Goal: Information Seeking & Learning: Learn about a topic

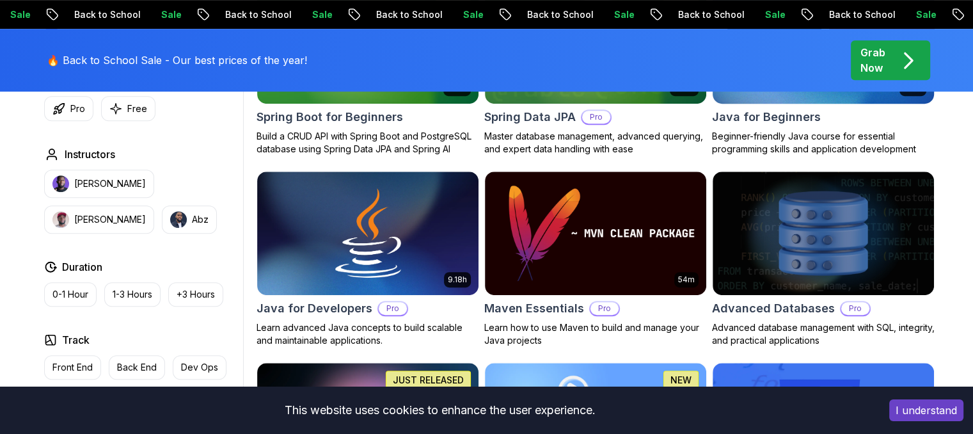
scroll to position [814, 0]
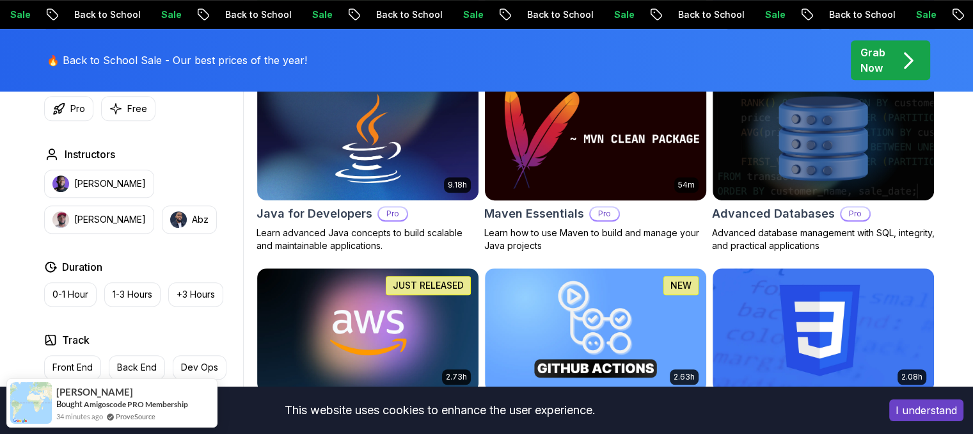
drag, startPoint x: 899, startPoint y: 213, endPoint x: 677, endPoint y: 108, distance: 245.6
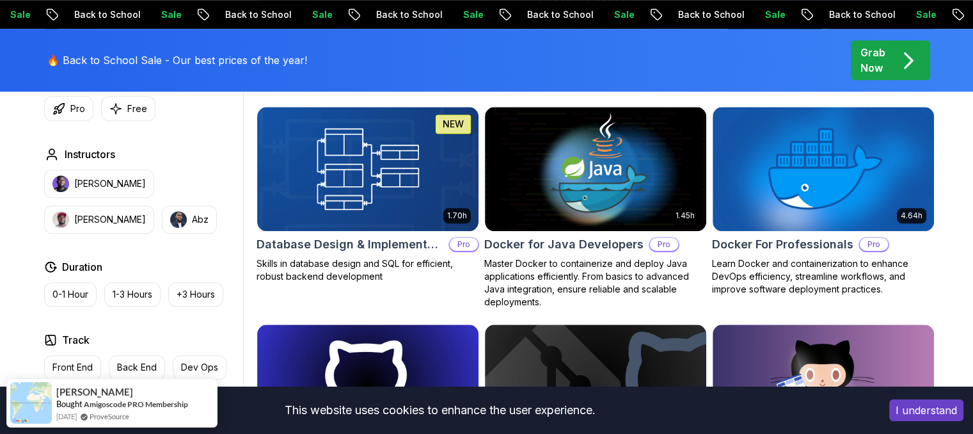
scroll to position [1182, 0]
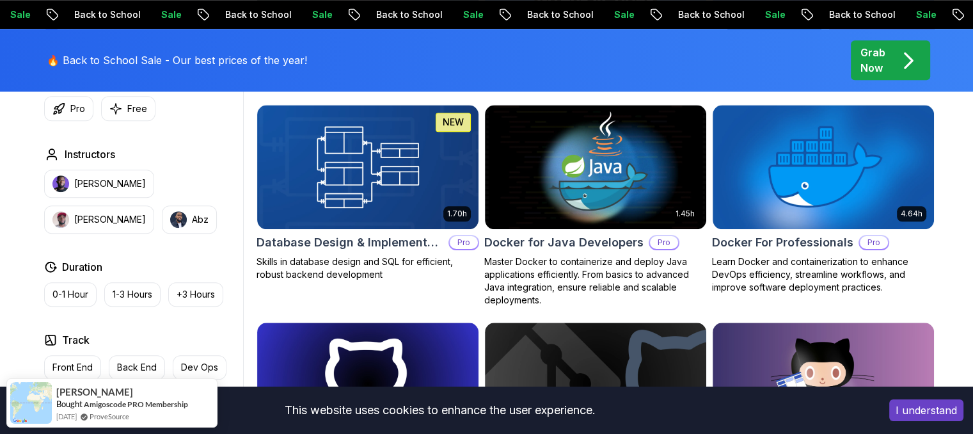
click at [326, 267] on p "Skills in database design and SQL for efficient, robust backend development" at bounding box center [368, 268] width 223 height 26
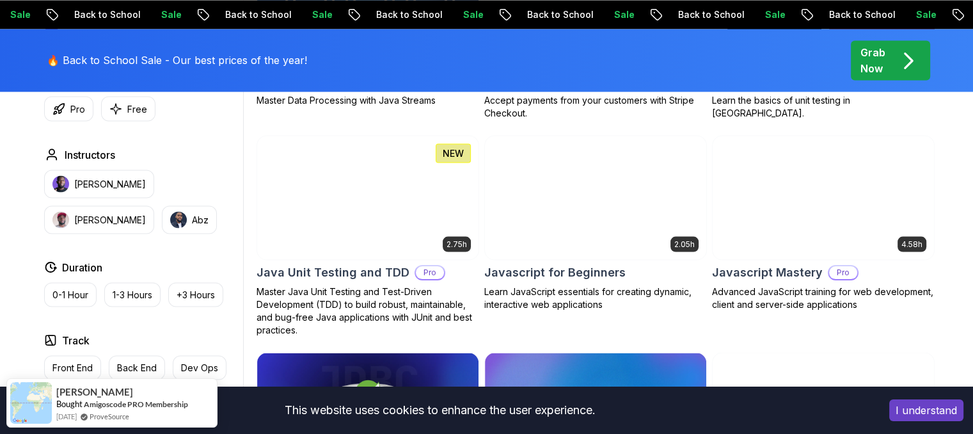
scroll to position [2365, 0]
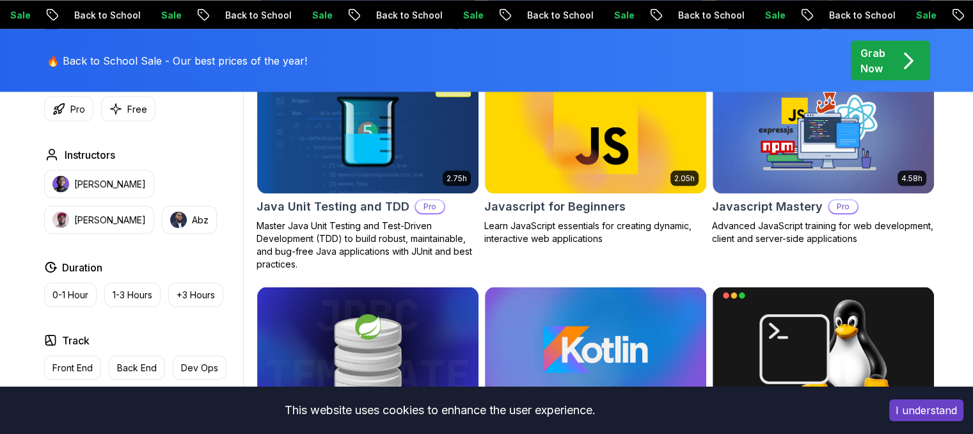
scroll to position [2404, 0]
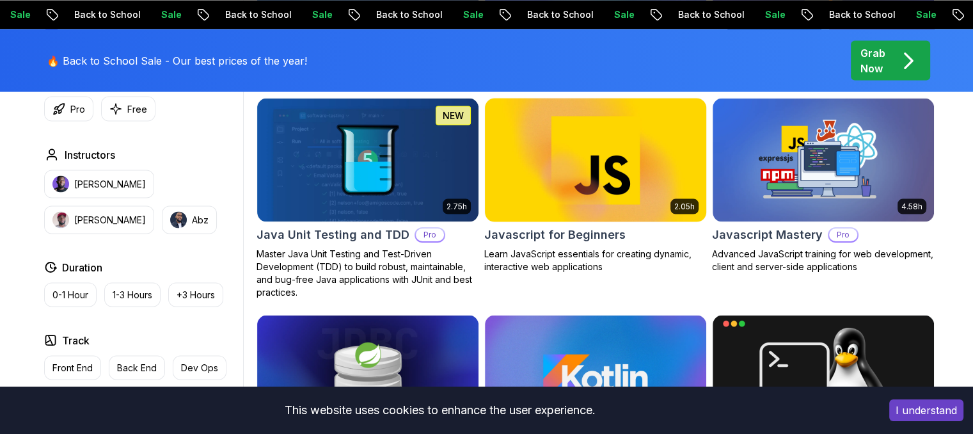
click at [589, 200] on img at bounding box center [595, 160] width 232 height 130
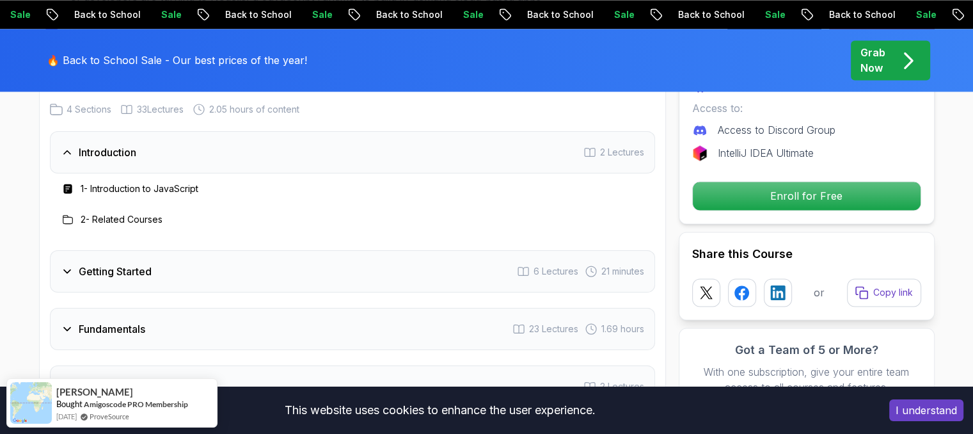
scroll to position [2045, 0]
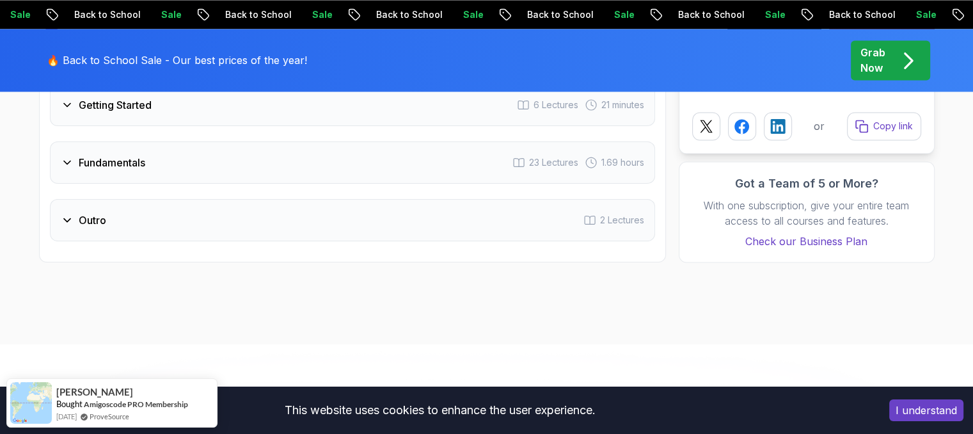
click at [69, 101] on icon at bounding box center [67, 105] width 13 height 13
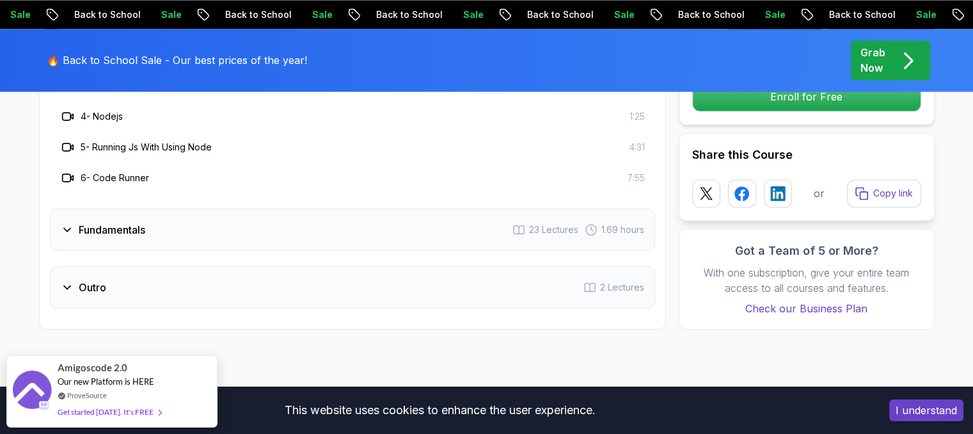
scroll to position [2187, 0]
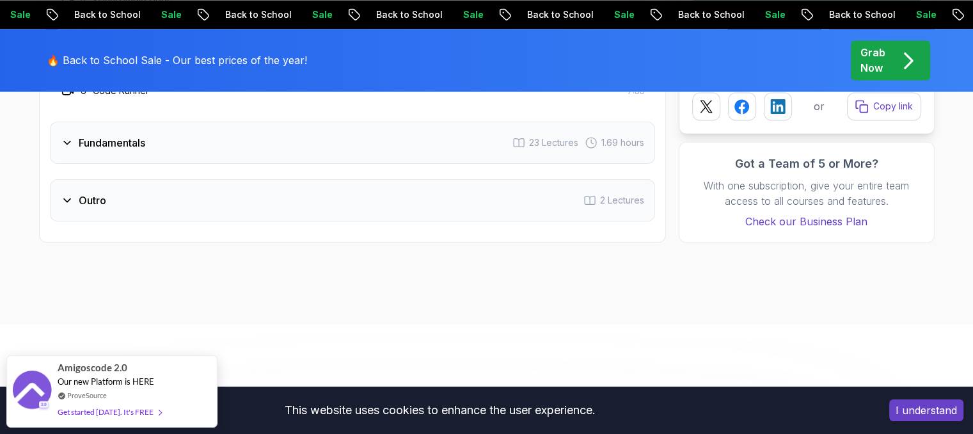
click at [69, 139] on icon at bounding box center [67, 142] width 13 height 13
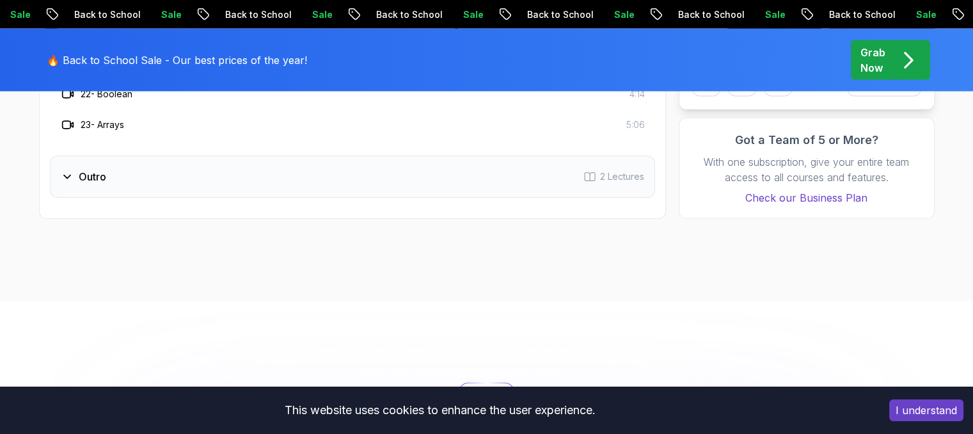
scroll to position [2734, 0]
click at [81, 180] on h3 "Outro" at bounding box center [93, 175] width 28 height 15
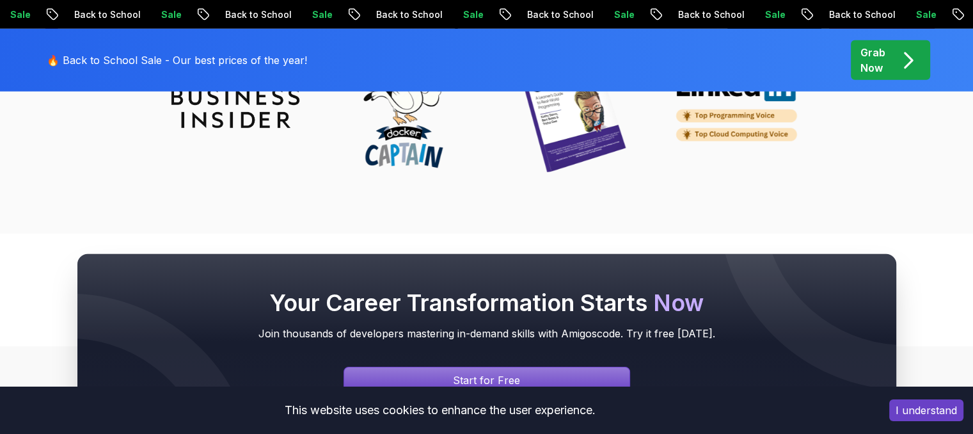
scroll to position [3983, 0]
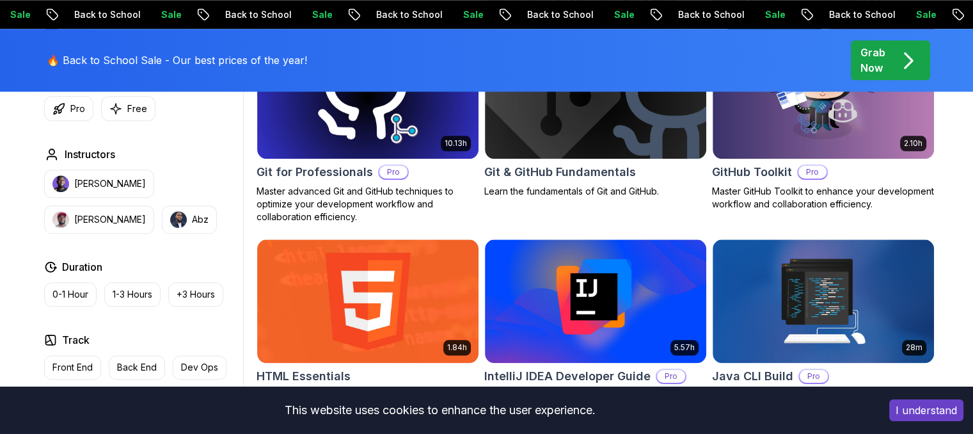
scroll to position [1466, 0]
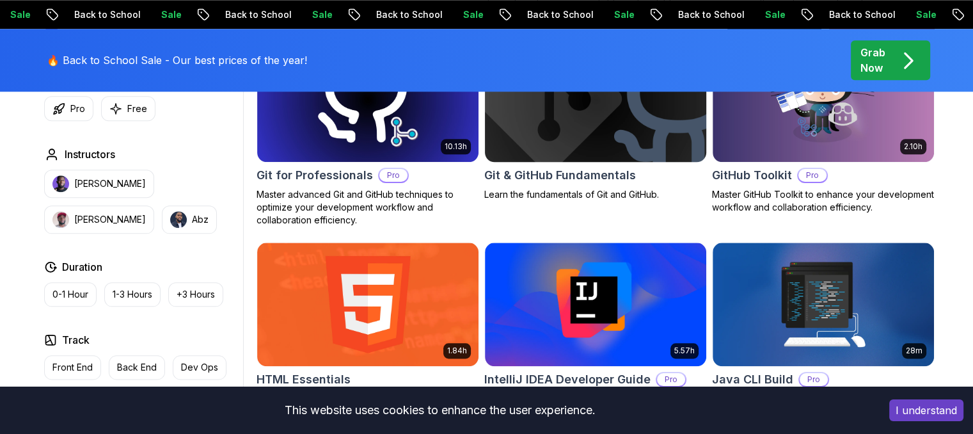
click at [536, 188] on p "Learn the fundamentals of Git and GitHub." at bounding box center [595, 194] width 223 height 13
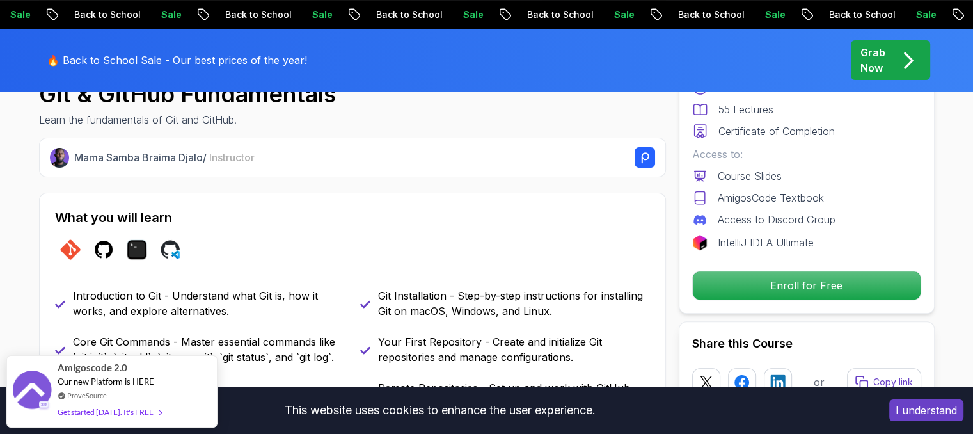
scroll to position [458, 0]
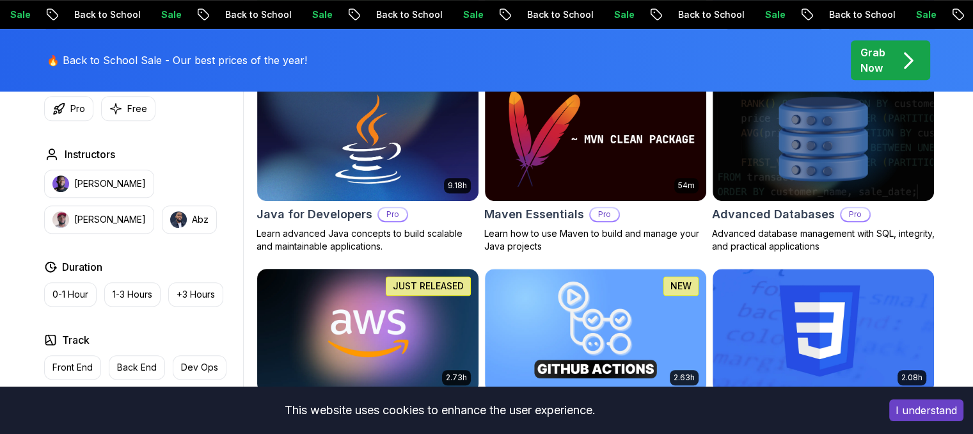
scroll to position [814, 0]
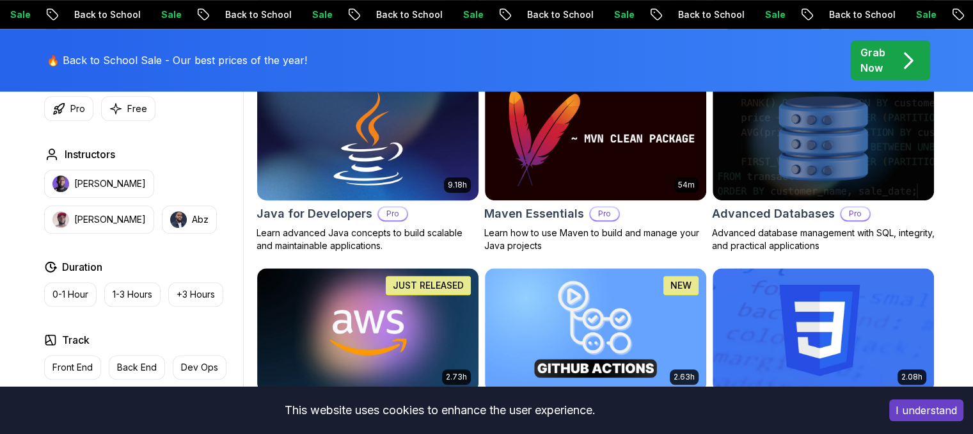
click at [358, 152] on img at bounding box center [367, 139] width 232 height 130
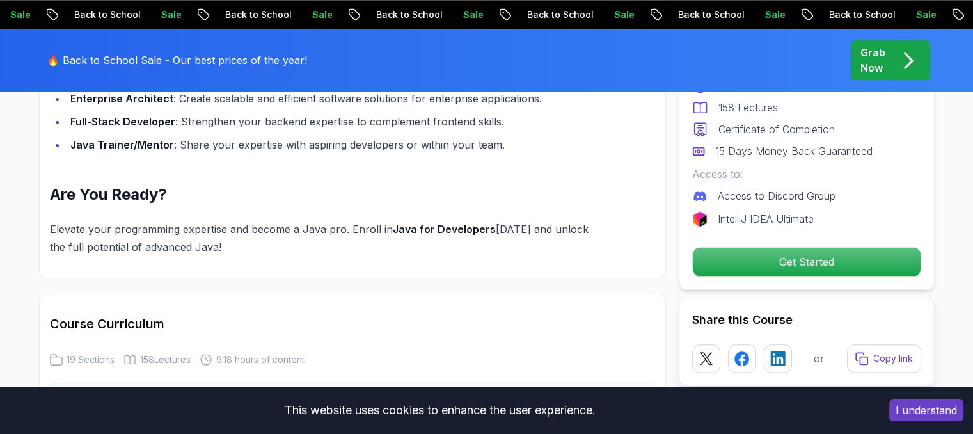
scroll to position [1538, 0]
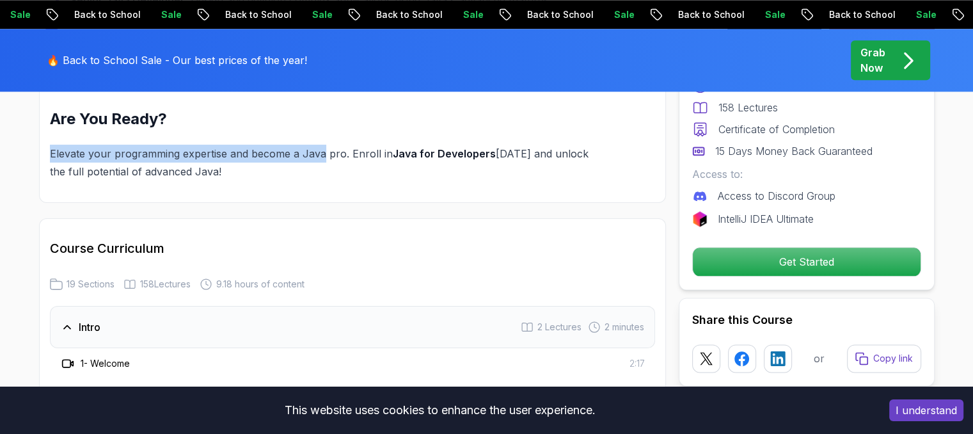
drag, startPoint x: 70, startPoint y: 121, endPoint x: 315, endPoint y: 130, distance: 245.2
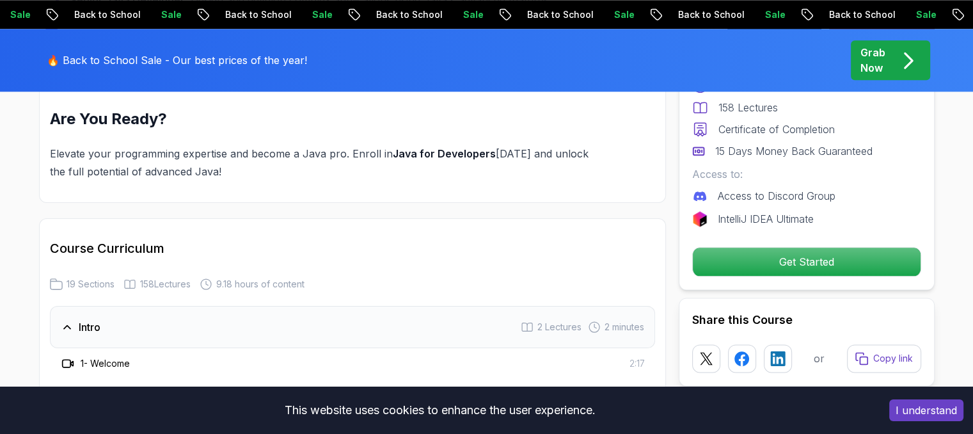
click at [386, 157] on p "Elevate your programming expertise and become a Java pro. Enroll in [GEOGRAPHIC…" at bounding box center [322, 163] width 544 height 36
click at [261, 145] on p "Elevate your programming expertise and become a Java pro. Enroll in [GEOGRAPHIC…" at bounding box center [322, 163] width 544 height 36
drag, startPoint x: 261, startPoint y: 131, endPoint x: 337, endPoint y: 132, distance: 76.1
click at [337, 145] on p "Elevate your programming expertise and become a Java pro. Enroll in [GEOGRAPHIC…" at bounding box center [322, 163] width 544 height 36
click at [361, 145] on p "Elevate your programming expertise and become a Java pro. Enroll in [GEOGRAPHIC…" at bounding box center [322, 163] width 544 height 36
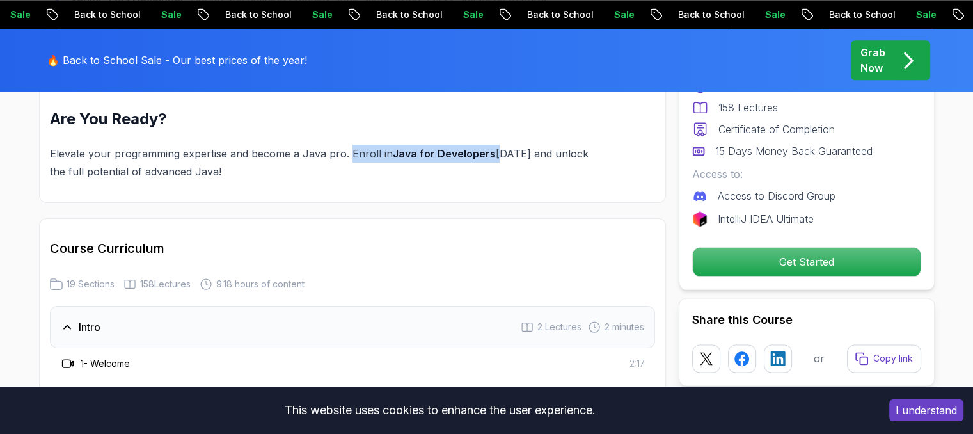
drag, startPoint x: 361, startPoint y: 131, endPoint x: 484, endPoint y: 129, distance: 123.5
click at [484, 145] on p "Elevate your programming expertise and become a Java pro. Enroll in [GEOGRAPHIC…" at bounding box center [322, 163] width 544 height 36
click at [509, 145] on p "Elevate your programming expertise and become a Java pro. Enroll in [GEOGRAPHIC…" at bounding box center [322, 163] width 544 height 36
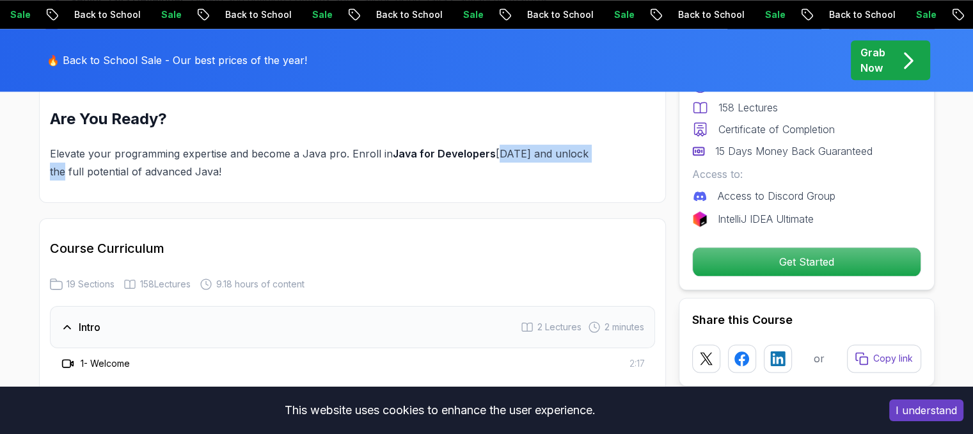
drag, startPoint x: 509, startPoint y: 134, endPoint x: 578, endPoint y: 134, distance: 69.1
click at [578, 145] on p "Elevate your programming expertise and become a Java pro. Enroll in [GEOGRAPHIC…" at bounding box center [322, 163] width 544 height 36
drag, startPoint x: 62, startPoint y: 157, endPoint x: 207, endPoint y: 159, distance: 145.3
click at [207, 159] on p "Elevate your programming expertise and become a Java pro. Enroll in [GEOGRAPHIC…" at bounding box center [322, 163] width 544 height 36
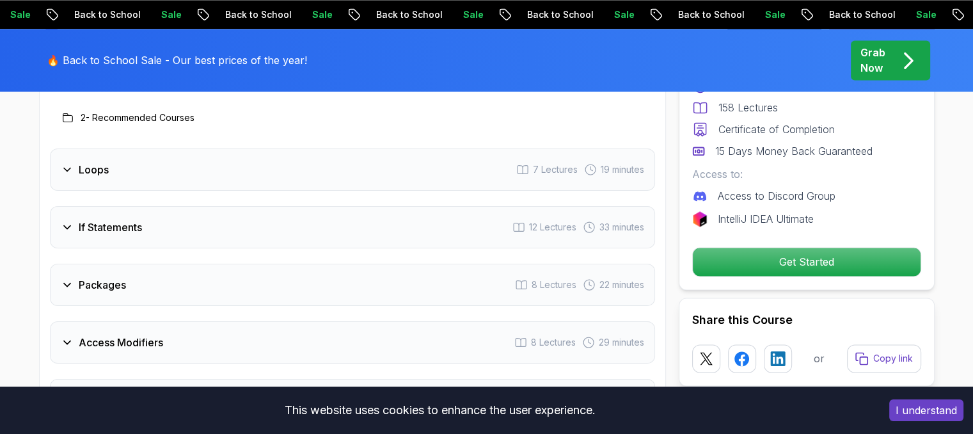
scroll to position [1815, 0]
click at [65, 163] on icon at bounding box center [67, 169] width 13 height 13
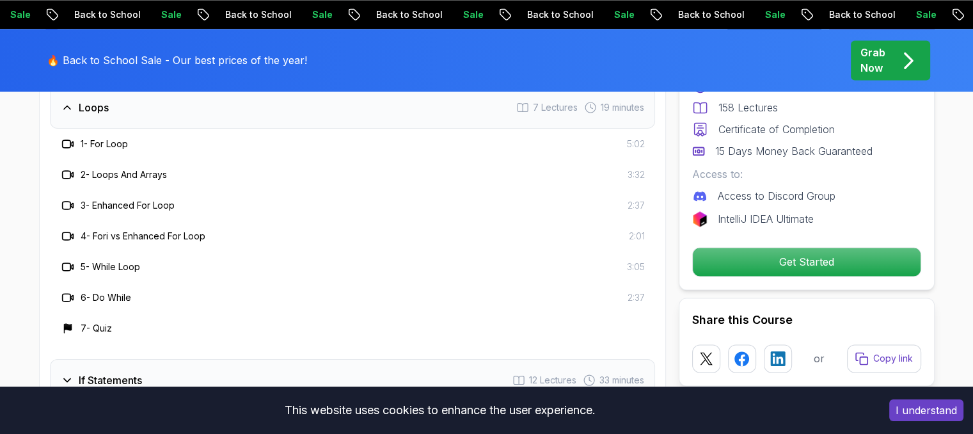
click at [103, 167] on div "2 - Loops And Arrays" at bounding box center [113, 174] width 107 height 15
drag, startPoint x: 103, startPoint y: 162, endPoint x: 166, endPoint y: 162, distance: 63.3
click at [166, 167] on div "2 - Loops And Arrays" at bounding box center [113, 174] width 107 height 15
click at [111, 199] on h3 "3 - Enhanced For Loop" at bounding box center [128, 205] width 94 height 13
drag, startPoint x: 111, startPoint y: 189, endPoint x: 166, endPoint y: 189, distance: 55.7
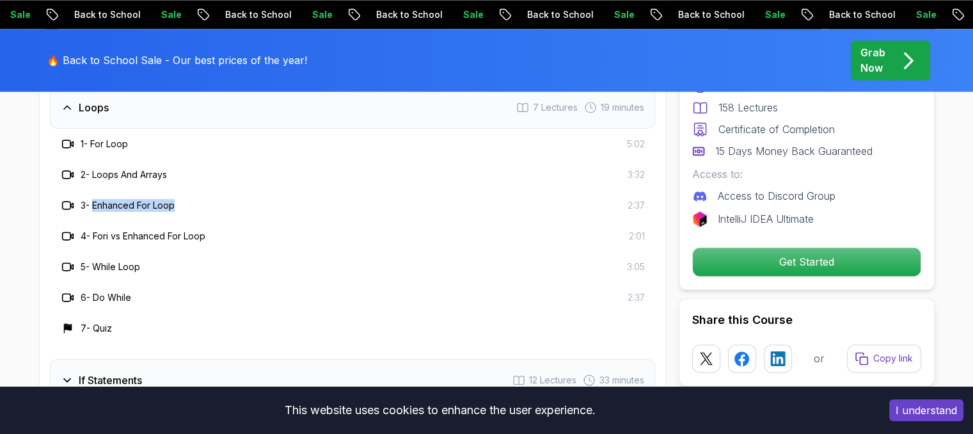
click at [166, 199] on h3 "3 - Enhanced For Loop" at bounding box center [128, 205] width 94 height 13
click at [107, 230] on h3 "4 - Fori vs Enhanced For Loop" at bounding box center [143, 236] width 125 height 13
drag, startPoint x: 107, startPoint y: 216, endPoint x: 218, endPoint y: 229, distance: 112.1
click at [218, 229] on div "4 - Fori vs Enhanced For Loop 2:01" at bounding box center [352, 236] width 605 height 31
click at [118, 260] on h3 "5 - While Loop" at bounding box center [111, 266] width 60 height 13
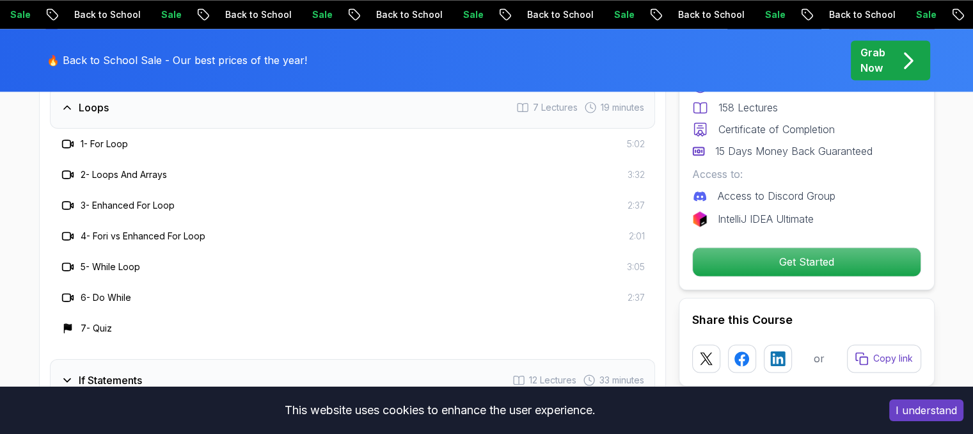
click at [109, 260] on h3 "5 - While Loop" at bounding box center [111, 266] width 60 height 13
drag, startPoint x: 109, startPoint y: 247, endPoint x: 178, endPoint y: 255, distance: 68.9
click at [178, 255] on div "5 - While Loop 3:05" at bounding box center [352, 266] width 605 height 31
click at [106, 291] on h3 "6 - Do While" at bounding box center [106, 297] width 51 height 13
drag, startPoint x: 106, startPoint y: 275, endPoint x: 159, endPoint y: 279, distance: 53.2
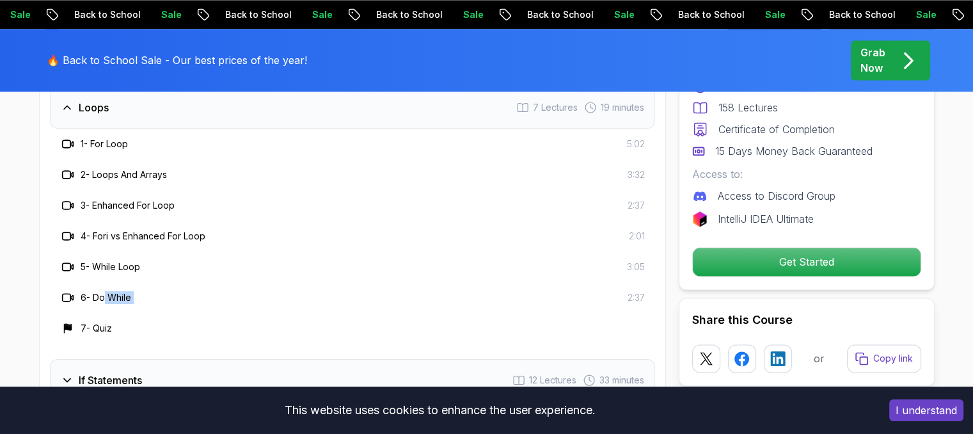
click at [159, 290] on div "6 - Do While 2:37" at bounding box center [352, 297] width 585 height 15
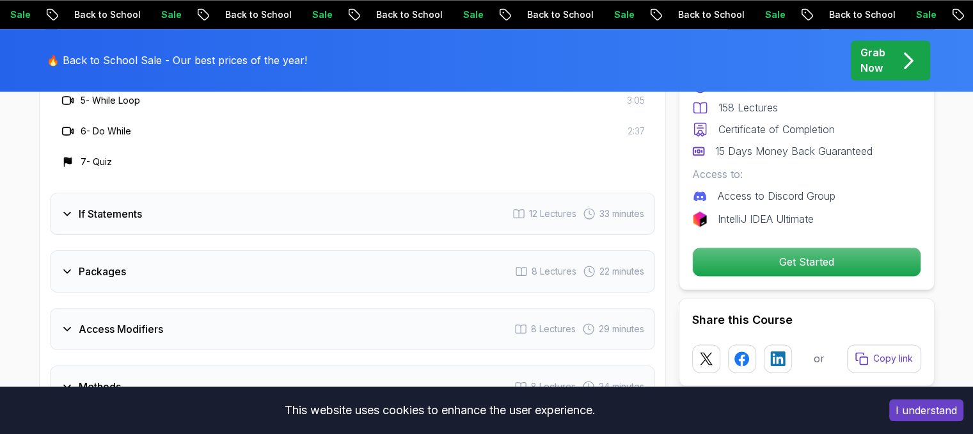
scroll to position [2052, 0]
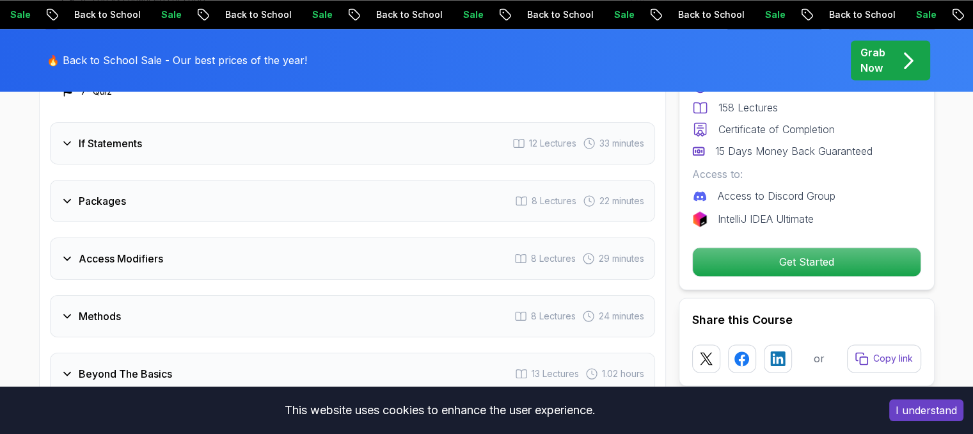
click at [88, 136] on h3 "If Statements" at bounding box center [110, 143] width 63 height 15
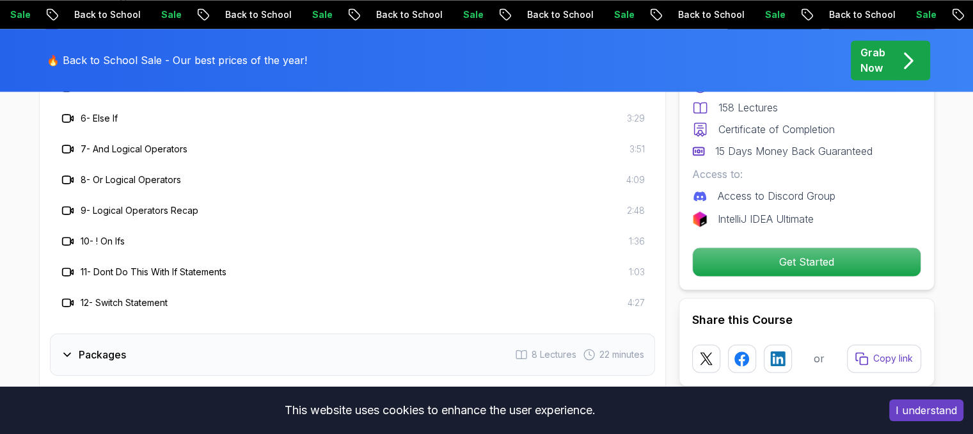
scroll to position [1987, 0]
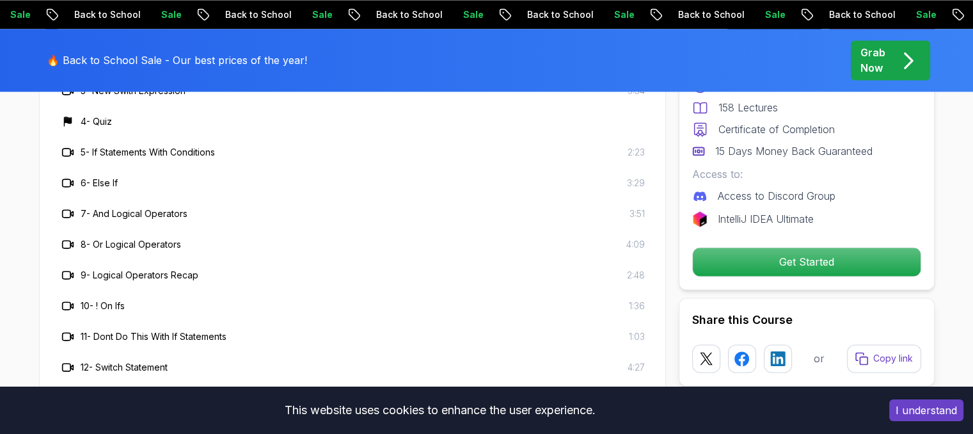
click at [97, 146] on h3 "5 - If Statements With Conditions" at bounding box center [148, 152] width 134 height 13
drag, startPoint x: 97, startPoint y: 134, endPoint x: 205, endPoint y: 147, distance: 108.2
click at [205, 147] on div "1 - If Statements 3:15 2 - Data Types For Switch Statements 2:31 3 - New Swith …" at bounding box center [352, 198] width 605 height 369
click at [143, 175] on div "6 - Else If 3:29" at bounding box center [352, 182] width 585 height 15
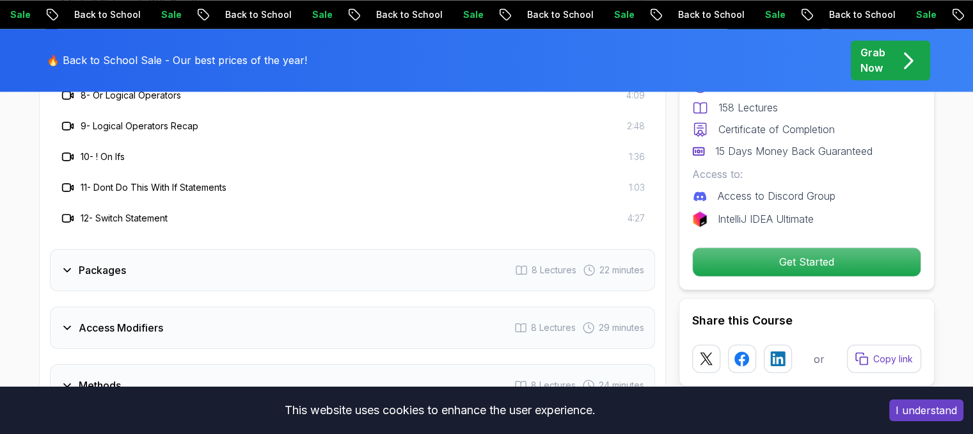
scroll to position [2173, 0]
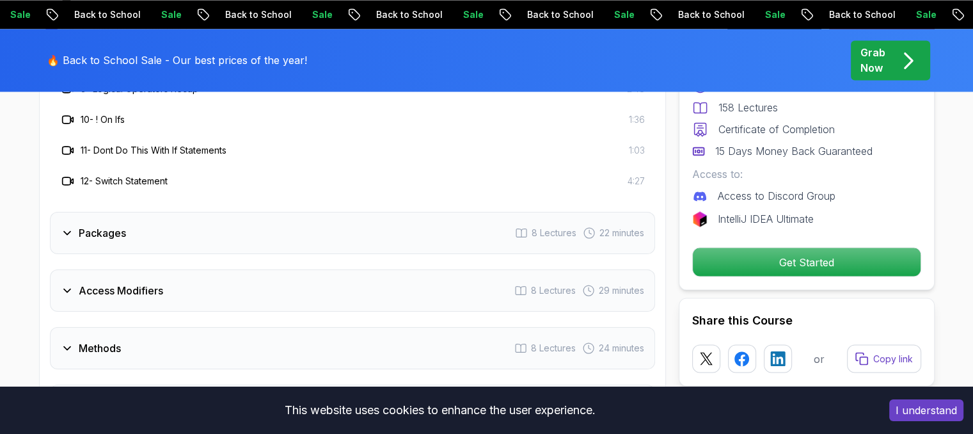
click at [79, 225] on div "Packages 8 Lectures 22 minutes" at bounding box center [352, 233] width 605 height 42
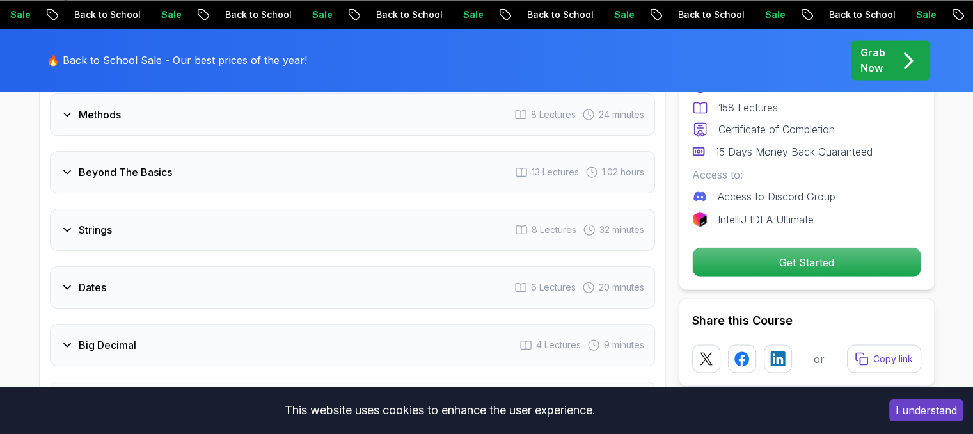
scroll to position [2285, 0]
click at [67, 165] on icon at bounding box center [67, 171] width 13 height 13
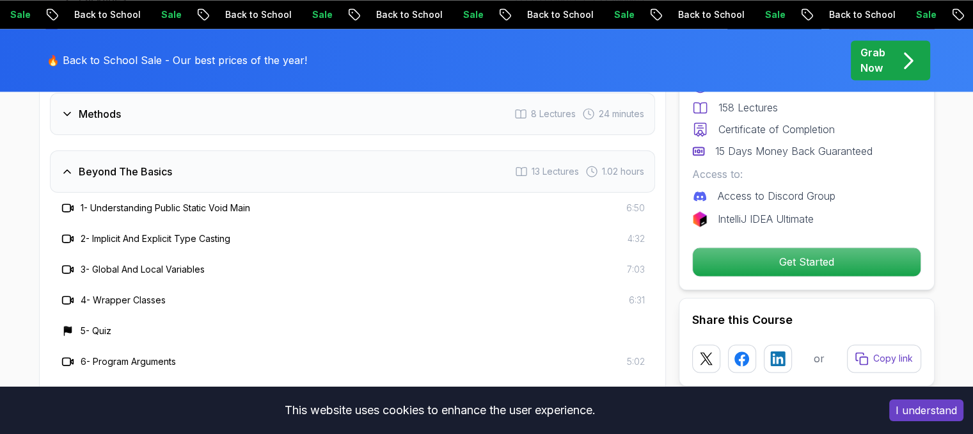
click at [67, 165] on icon at bounding box center [67, 171] width 13 height 13
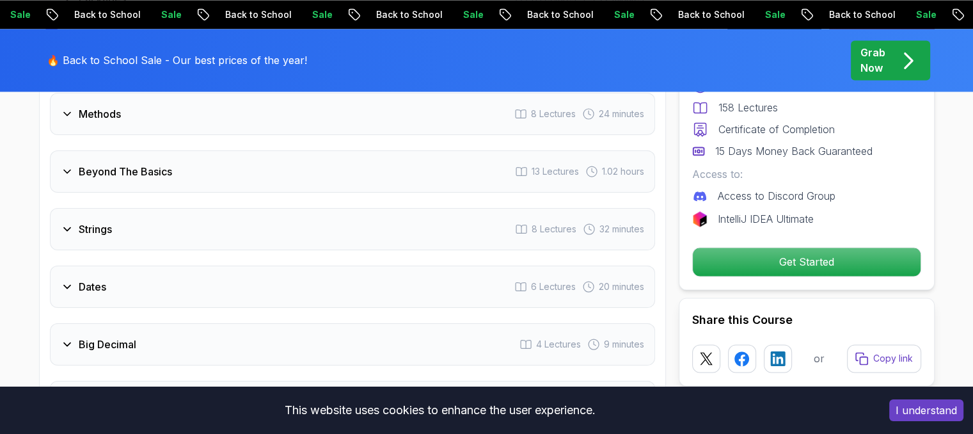
click at [278, 28] on div "Sale Back to School Sale Back to School Sale Back to School Sale Back to School…" at bounding box center [486, 14] width 973 height 29
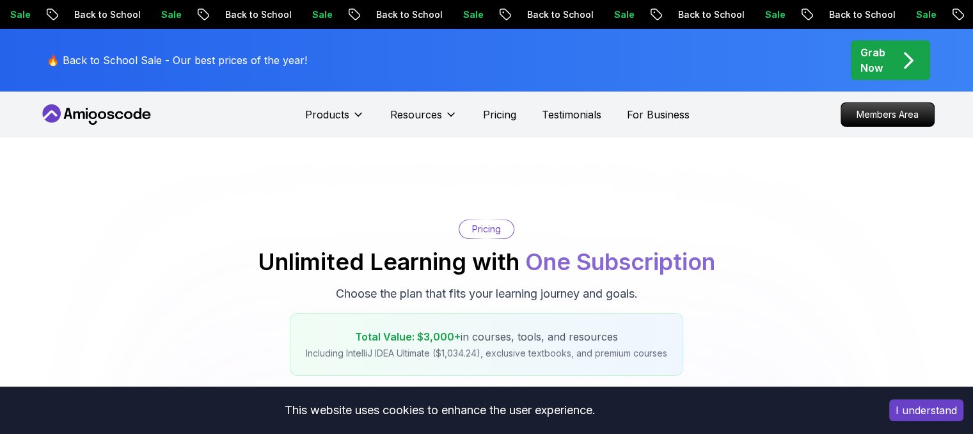
click at [278, 28] on div "Sale Back to School Sale Back to School Sale Back to School Sale Back to School…" at bounding box center [486, 14] width 973 height 29
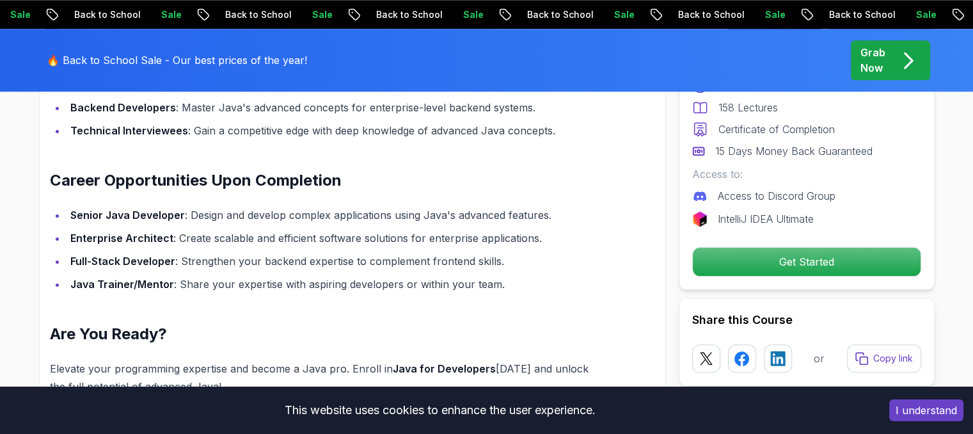
scroll to position [1297, 0]
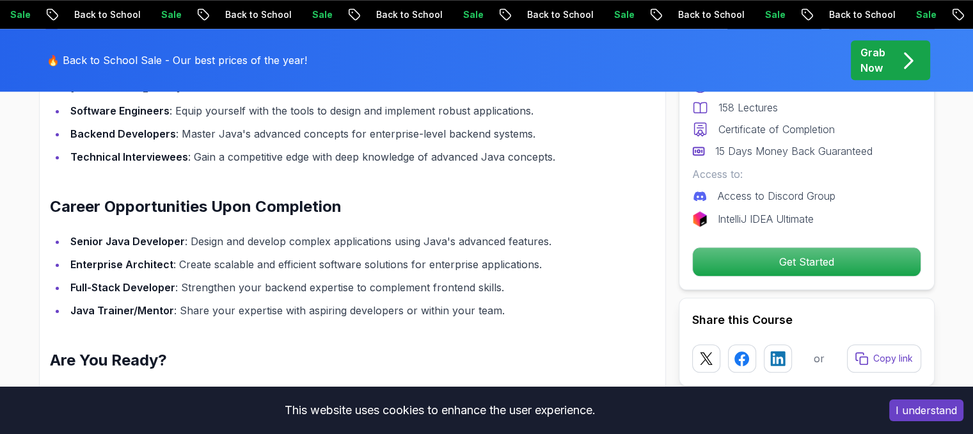
click at [79, 235] on strong "Senior Java Developer" at bounding box center [127, 241] width 115 height 13
drag, startPoint x: 79, startPoint y: 225, endPoint x: 161, endPoint y: 226, distance: 81.3
click at [161, 235] on strong "Senior Java Developer" at bounding box center [127, 241] width 115 height 13
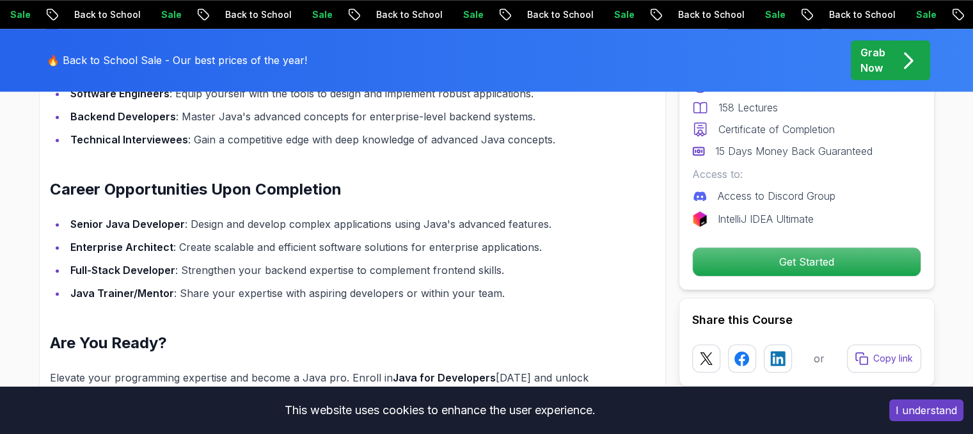
click at [312, 187] on div "Master Advanced Java Concepts with Java for Developers Take your Java programmi…" at bounding box center [322, 68] width 544 height 671
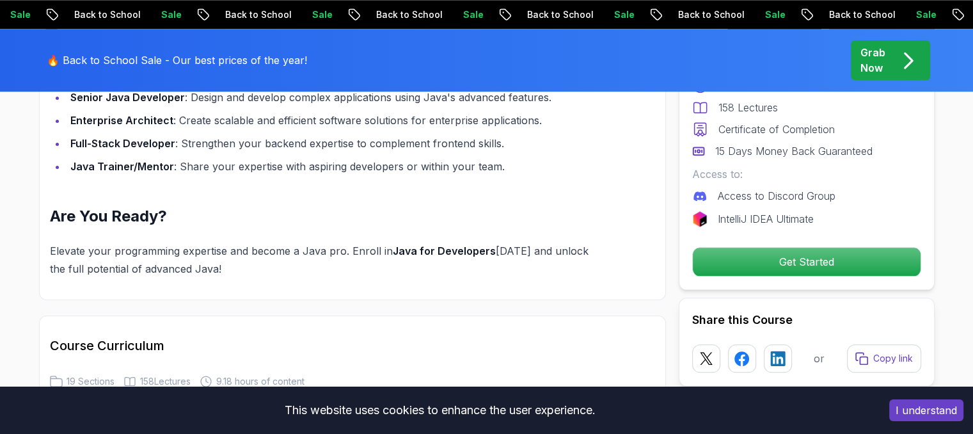
scroll to position [1442, 0]
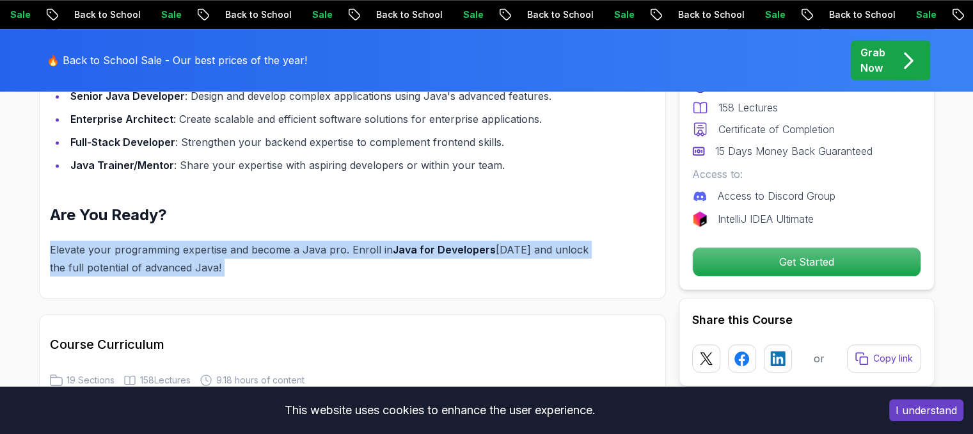
drag, startPoint x: 48, startPoint y: 225, endPoint x: 315, endPoint y: 240, distance: 267.9
click at [280, 241] on p "Elevate your programming expertise and become a Java pro. Enroll in [GEOGRAPHIC…" at bounding box center [322, 259] width 544 height 36
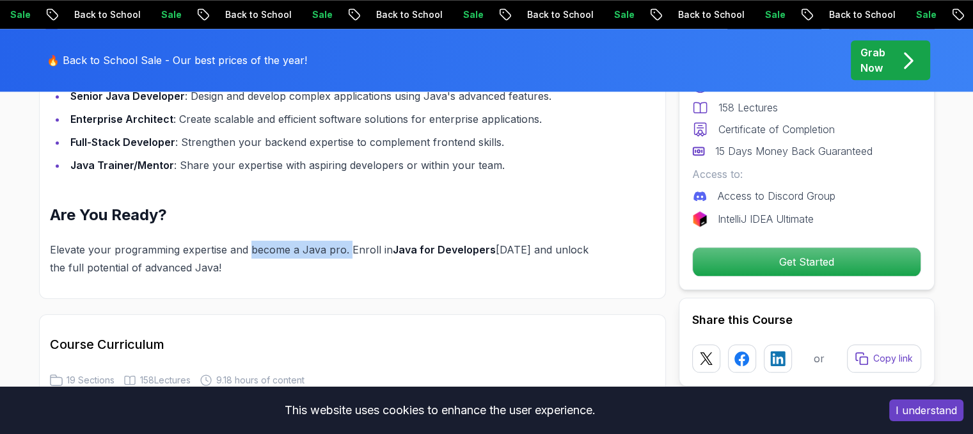
drag, startPoint x: 280, startPoint y: 233, endPoint x: 343, endPoint y: 236, distance: 62.8
click at [343, 241] on p "Elevate your programming expertise and become a Java pro. Enroll in [GEOGRAPHIC…" at bounding box center [322, 259] width 544 height 36
click at [366, 241] on p "Elevate your programming expertise and become a Java pro. Enroll in [GEOGRAPHIC…" at bounding box center [322, 259] width 544 height 36
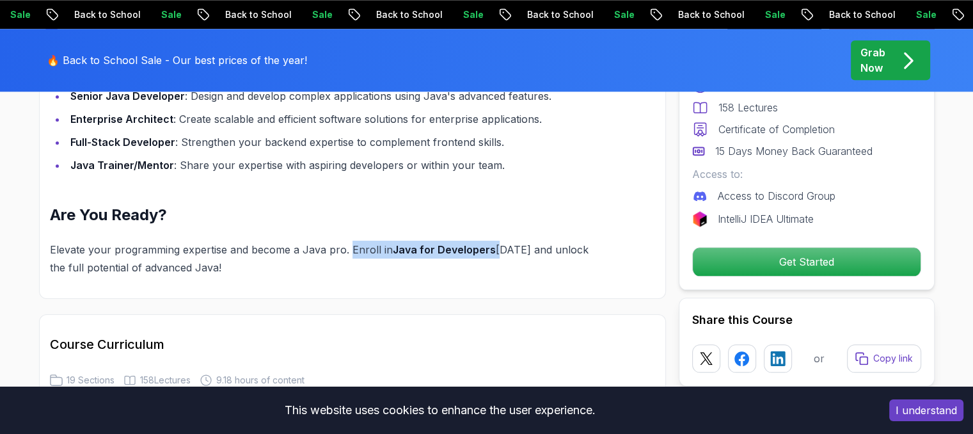
drag, startPoint x: 366, startPoint y: 223, endPoint x: 481, endPoint y: 237, distance: 115.9
click at [481, 241] on p "Elevate your programming expertise and become a Java pro. Enroll in [GEOGRAPHIC…" at bounding box center [322, 259] width 544 height 36
click at [503, 241] on p "Elevate your programming expertise and become a Java pro. Enroll in [GEOGRAPHIC…" at bounding box center [322, 259] width 544 height 36
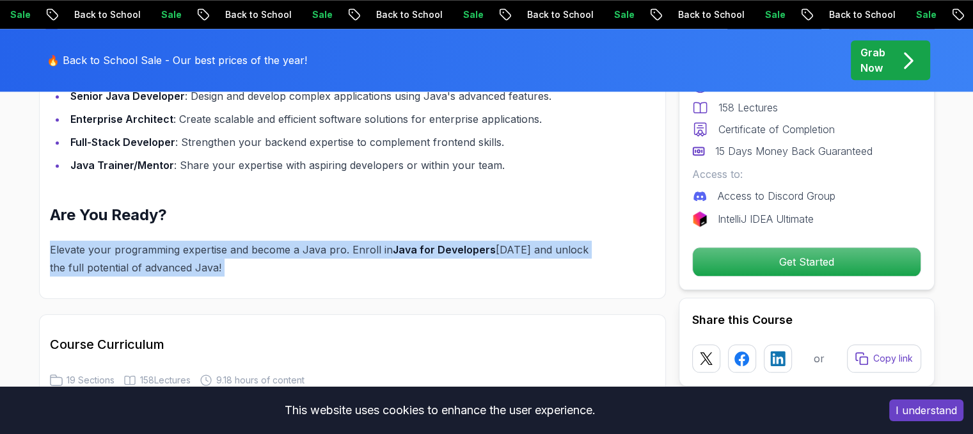
click at [503, 241] on p "Elevate your programming expertise and become a Java pro. Enroll in [GEOGRAPHIC…" at bounding box center [322, 259] width 544 height 36
click at [553, 241] on p "Elevate your programming expertise and become a Java pro. Enroll in [GEOGRAPHIC…" at bounding box center [322, 259] width 544 height 36
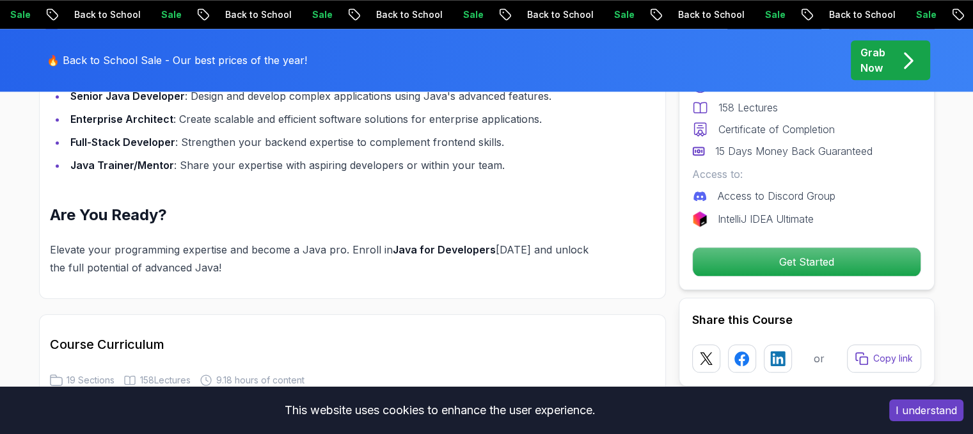
click at [56, 249] on p "Elevate your programming expertise and become a Java pro. Enroll in [GEOGRAPHIC…" at bounding box center [322, 259] width 544 height 36
drag, startPoint x: 56, startPoint y: 249, endPoint x: 191, endPoint y: 257, distance: 134.6
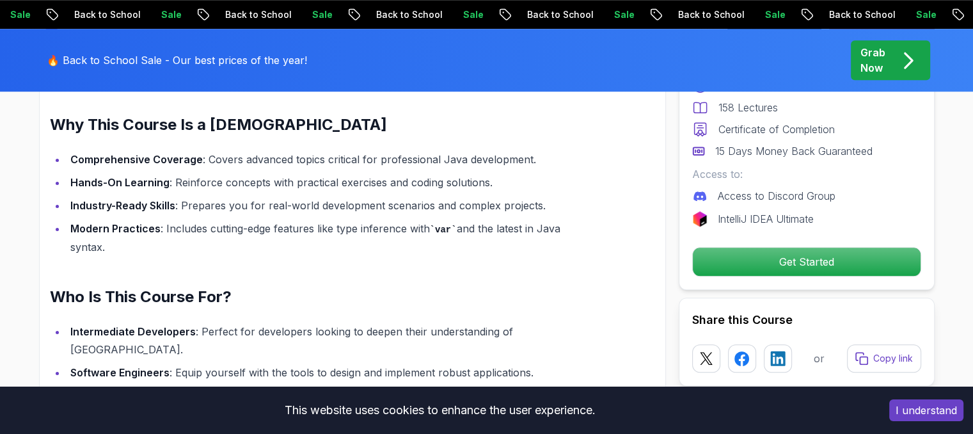
scroll to position [1036, 0]
